Goal: Check status: Check status

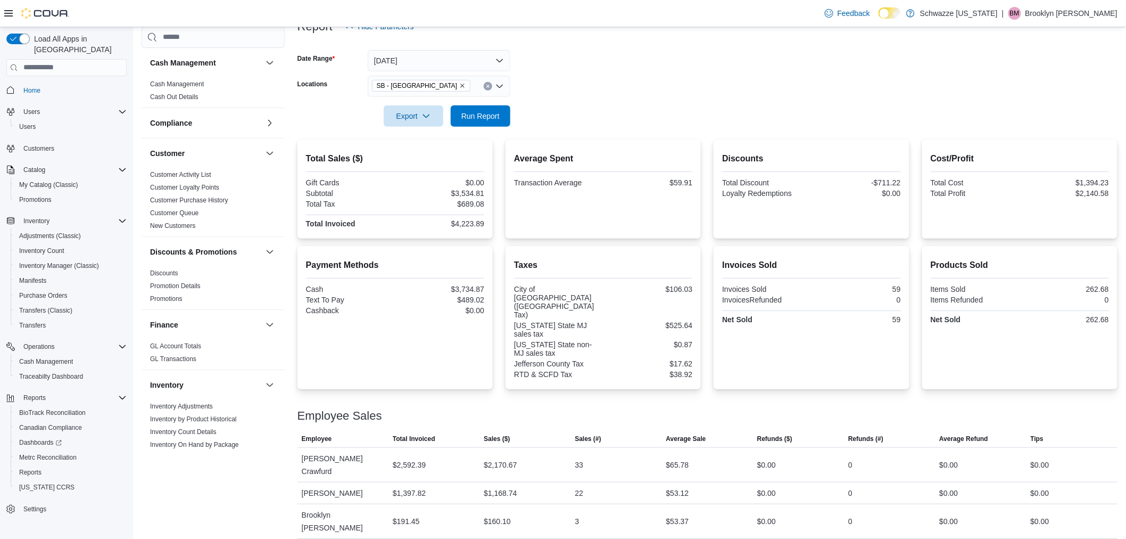
scroll to position [589, 0]
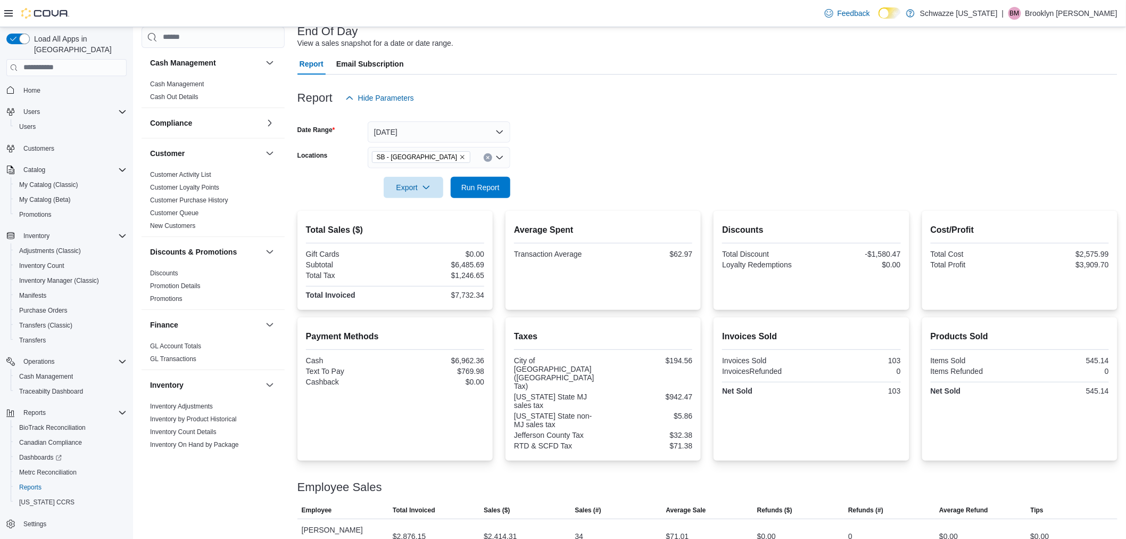
scroll to position [163, 0]
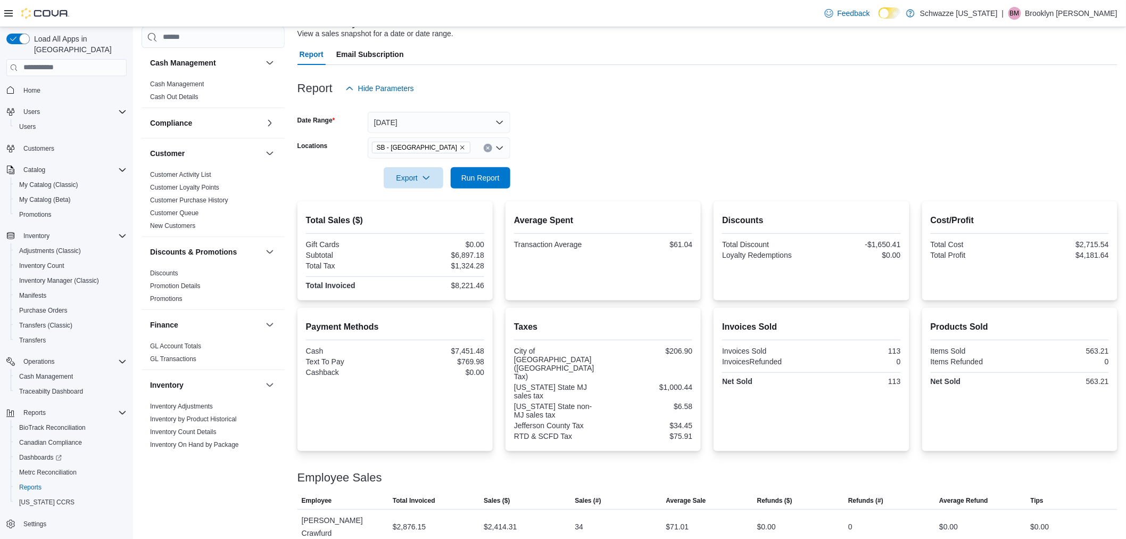
scroll to position [163, 0]
